Goal: Task Accomplishment & Management: Complete application form

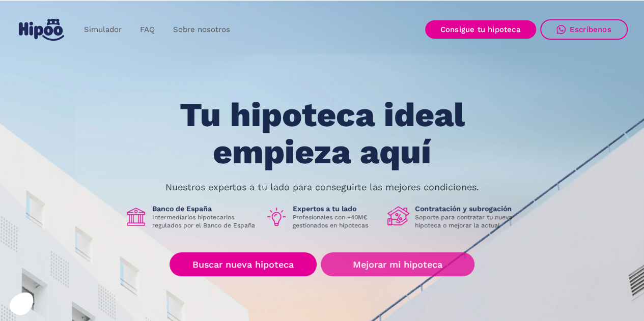
click at [449, 254] on link "Mejorar mi hipoteca" at bounding box center [397, 264] width 153 height 24
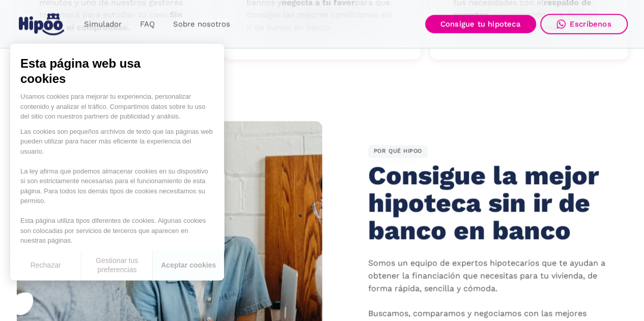
scroll to position [509, 0]
